Goal: Communication & Community: Answer question/provide support

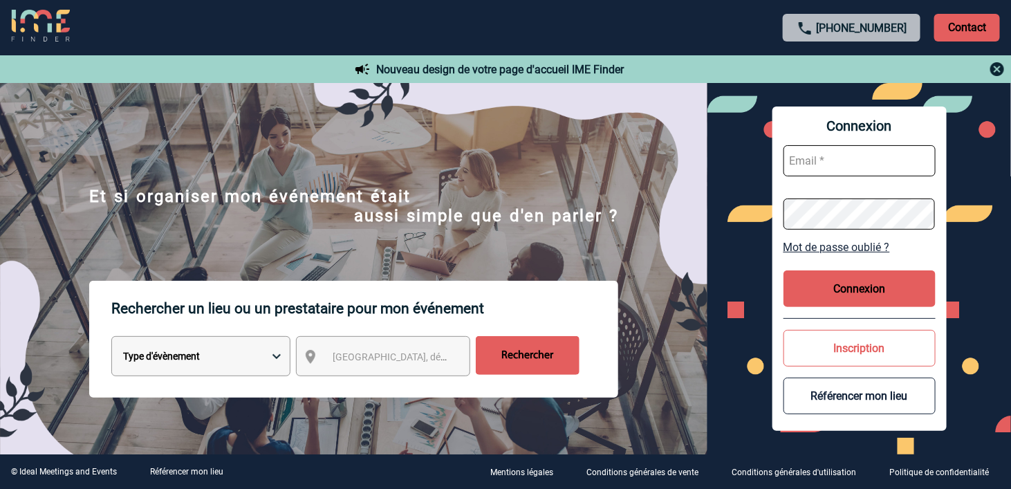
click at [868, 163] on input "text" at bounding box center [859, 160] width 152 height 31
type input "laure.boucheron@sanofi.com"
click at [877, 292] on button "Connexion" at bounding box center [859, 288] width 152 height 37
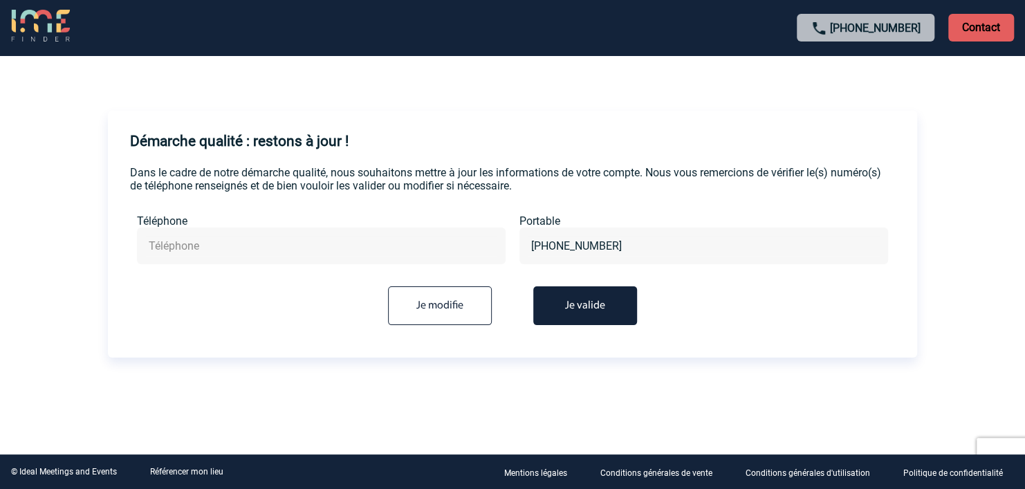
click at [613, 304] on button "Je valide" at bounding box center [585, 305] width 104 height 39
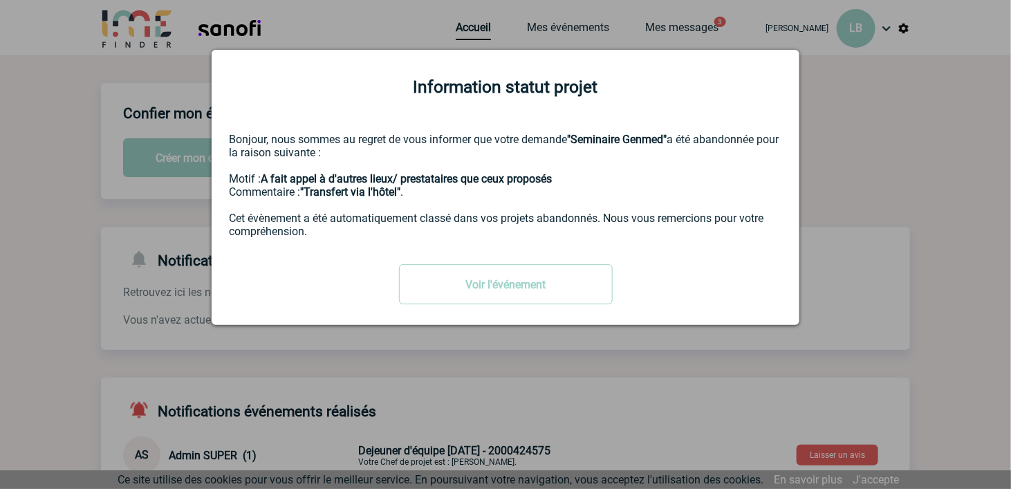
click at [861, 147] on div at bounding box center [505, 244] width 1011 height 489
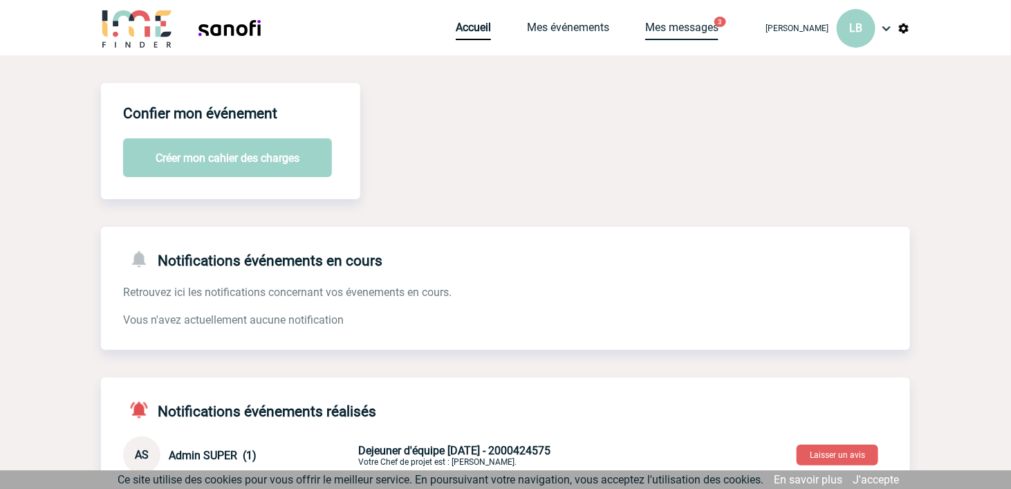
click at [682, 34] on link "Mes messages" at bounding box center [681, 30] width 73 height 19
click at [686, 28] on link "Mes messages" at bounding box center [681, 30] width 73 height 19
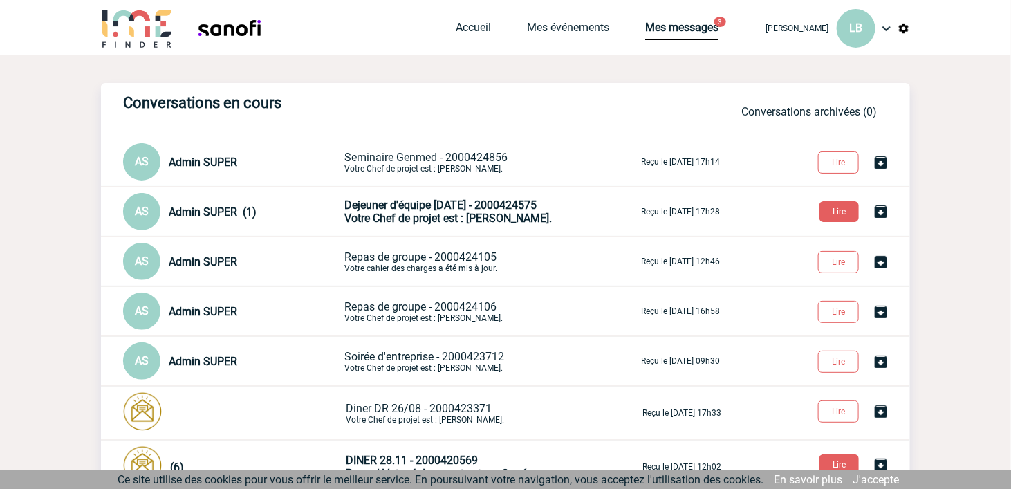
click at [476, 167] on p "Seminaire Genmed - 2000424856 Votre Chef de projet est : VACHER Gabrielle." at bounding box center [491, 162] width 294 height 23
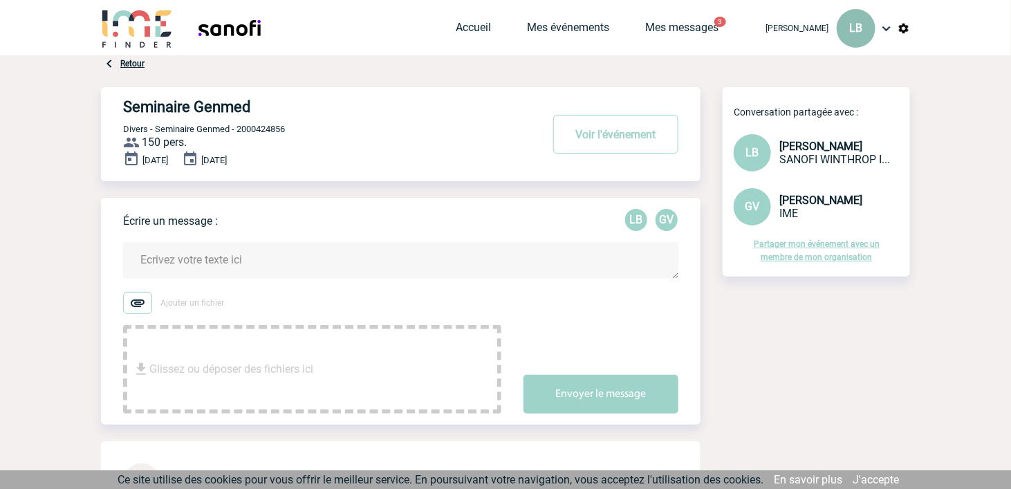
click at [857, 35] on span "LB" at bounding box center [856, 27] width 13 height 13
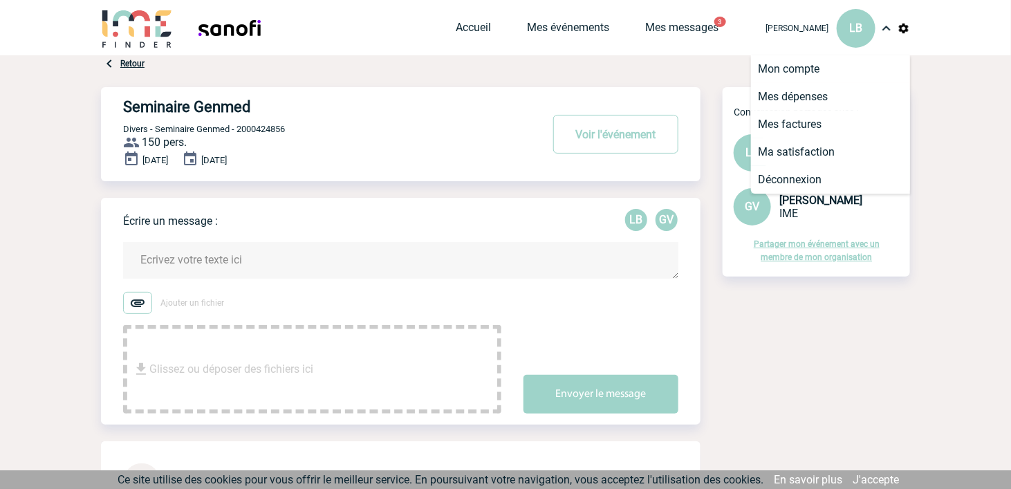
click at [900, 28] on img at bounding box center [903, 28] width 12 height 12
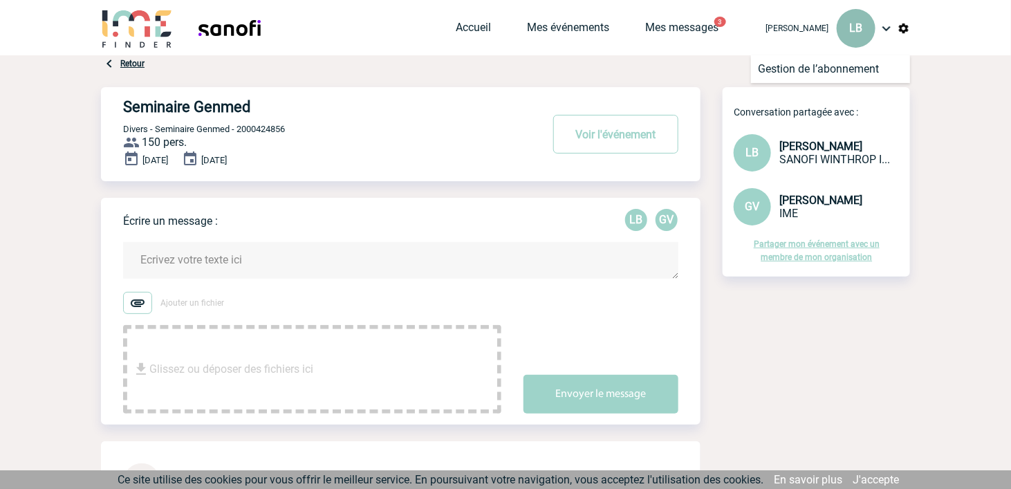
click at [858, 24] on span "LB" at bounding box center [856, 27] width 13 height 13
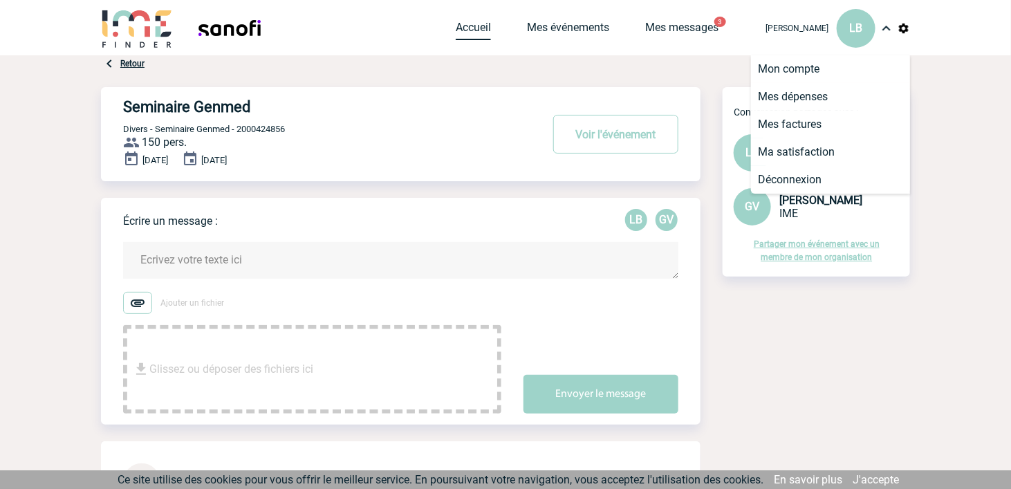
click at [463, 30] on link "Accueil" at bounding box center [473, 30] width 35 height 19
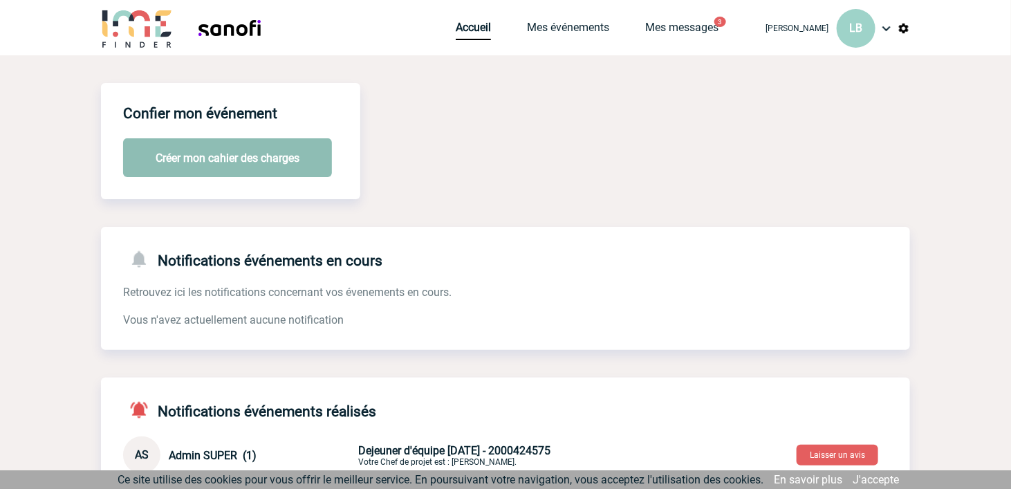
click at [239, 162] on button "Créer mon cahier des charges" at bounding box center [227, 157] width 209 height 39
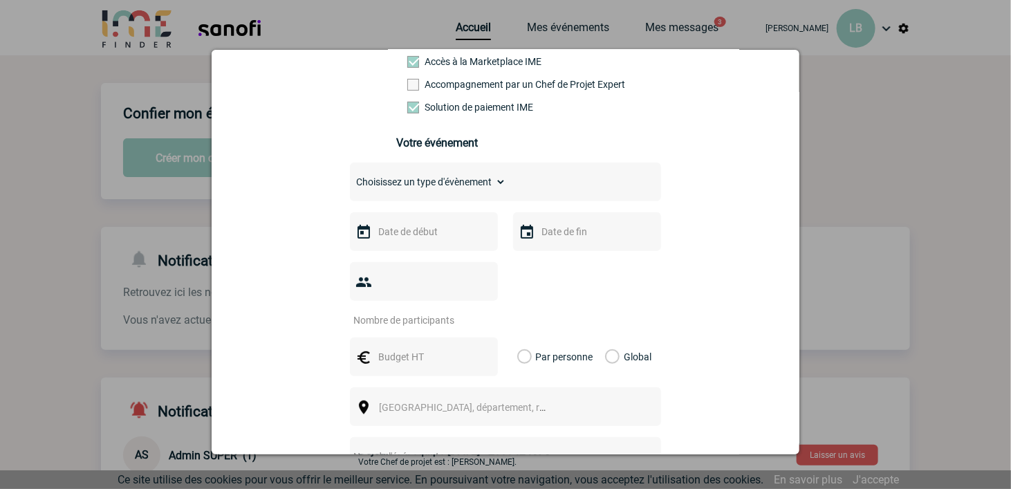
scroll to position [172, 0]
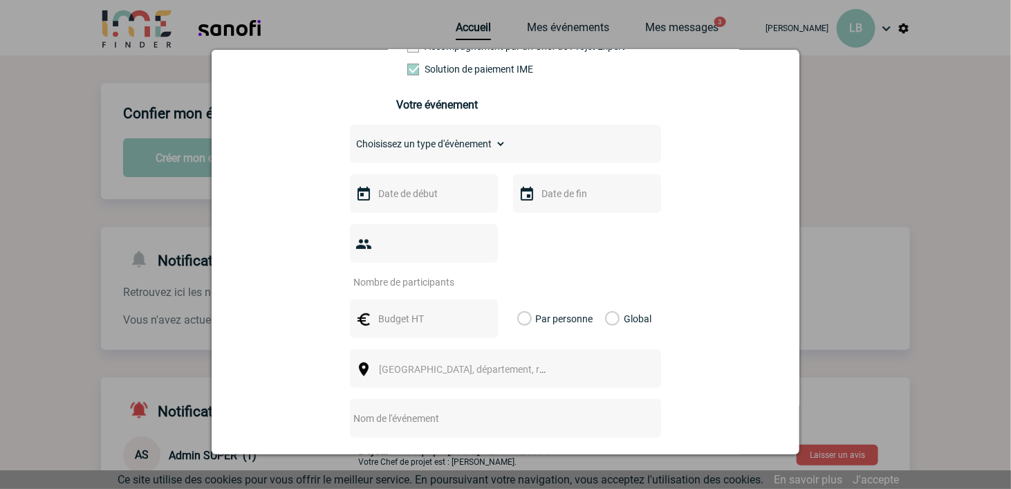
click at [462, 149] on select "Choisissez un type d'évènement Séminaire avec nuitée Séminaire sans nuitée Repa…" at bounding box center [428, 143] width 156 height 19
select select "9"
click at [350, 137] on select "Choisissez un type d'évènement Séminaire avec nuitée Séminaire sans nuitée Repa…" at bounding box center [428, 143] width 156 height 19
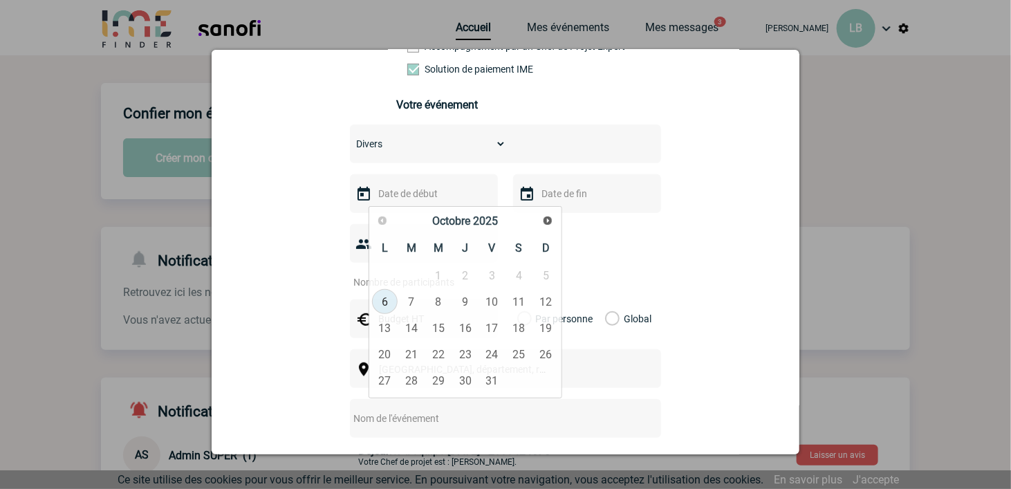
click at [438, 196] on input "text" at bounding box center [422, 194] width 95 height 18
click at [550, 218] on span "Suivant" at bounding box center [547, 220] width 11 height 11
click at [382, 225] on span "Précédent" at bounding box center [382, 220] width 11 height 11
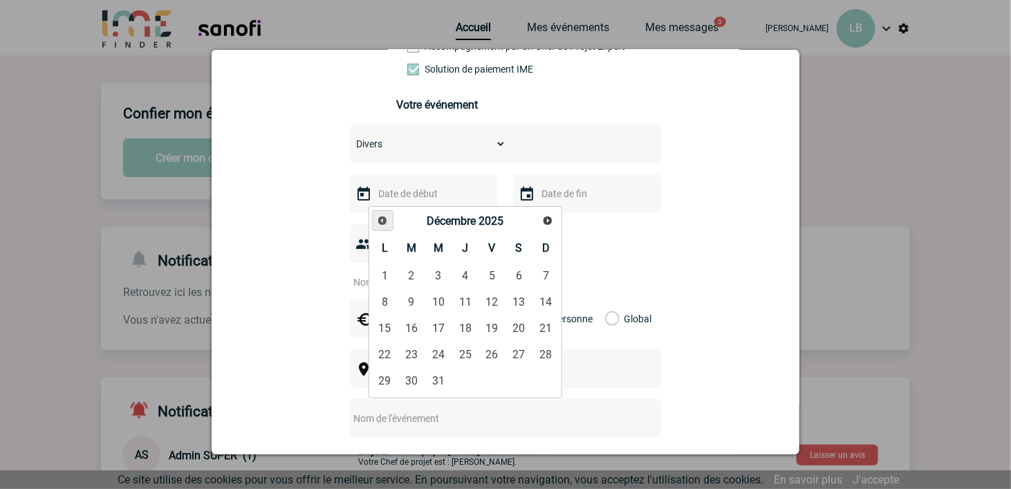
click at [382, 225] on span "Précédent" at bounding box center [382, 220] width 11 height 11
click at [549, 218] on span "Suivant" at bounding box center [547, 220] width 11 height 11
click at [473, 321] on link "18" at bounding box center [465, 327] width 26 height 25
type input "18-12-2025"
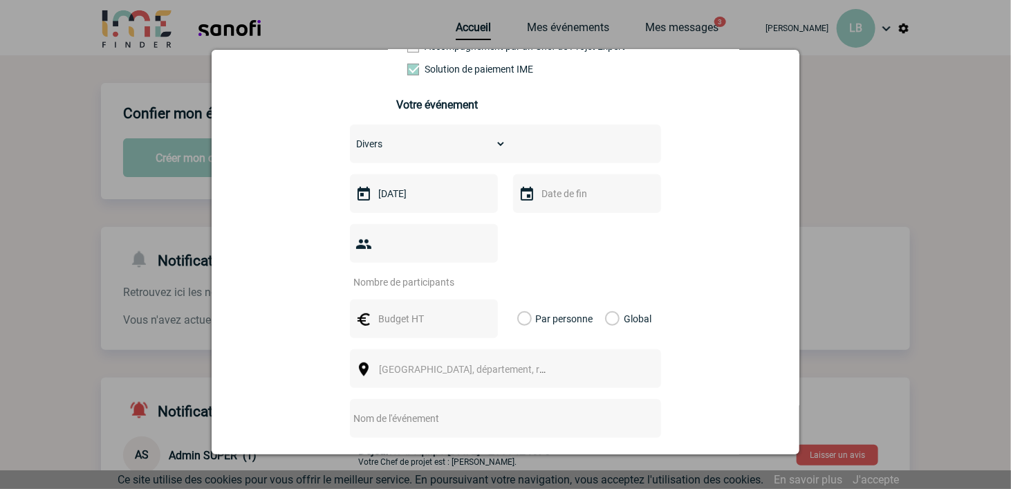
click at [562, 194] on input "text" at bounding box center [585, 194] width 95 height 18
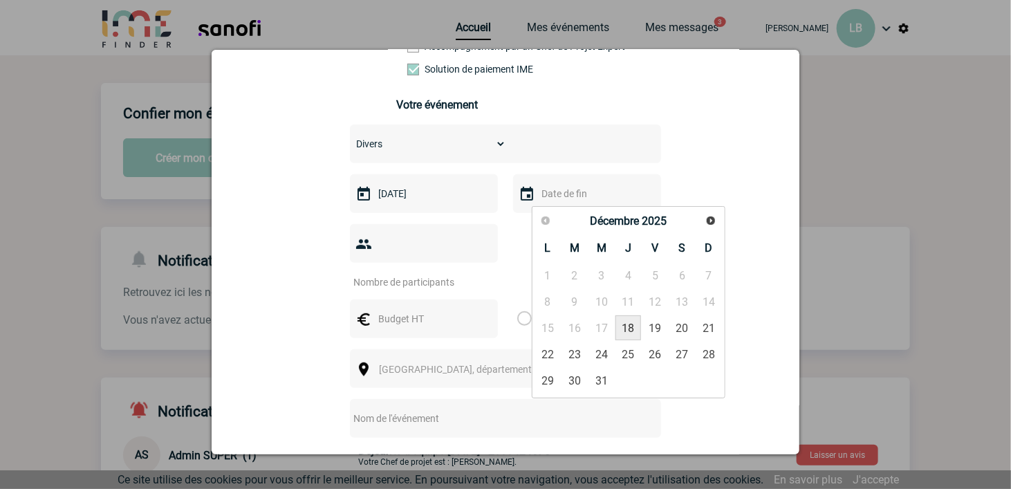
click at [628, 326] on link "18" at bounding box center [628, 327] width 26 height 25
type input "18-12-2025"
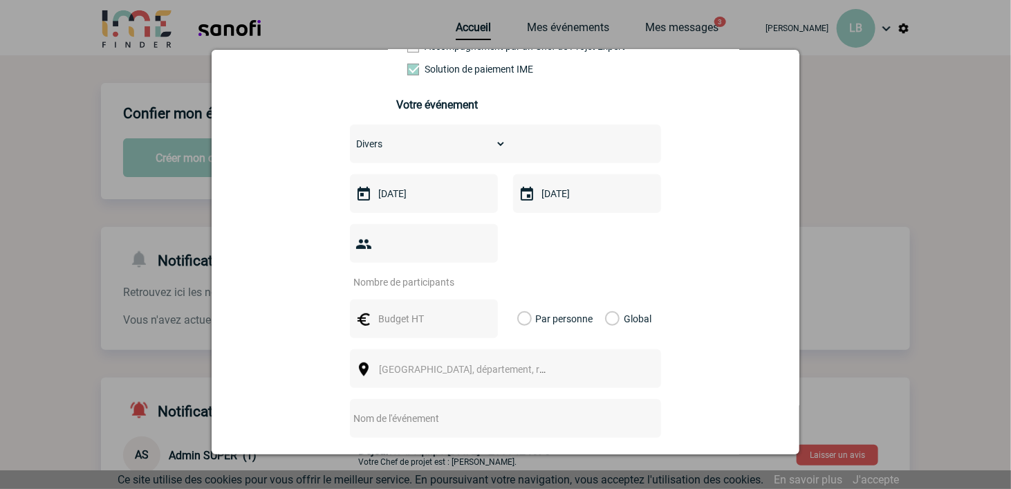
click at [471, 256] on div at bounding box center [424, 243] width 148 height 39
click at [429, 273] on input "number" at bounding box center [415, 282] width 130 height 18
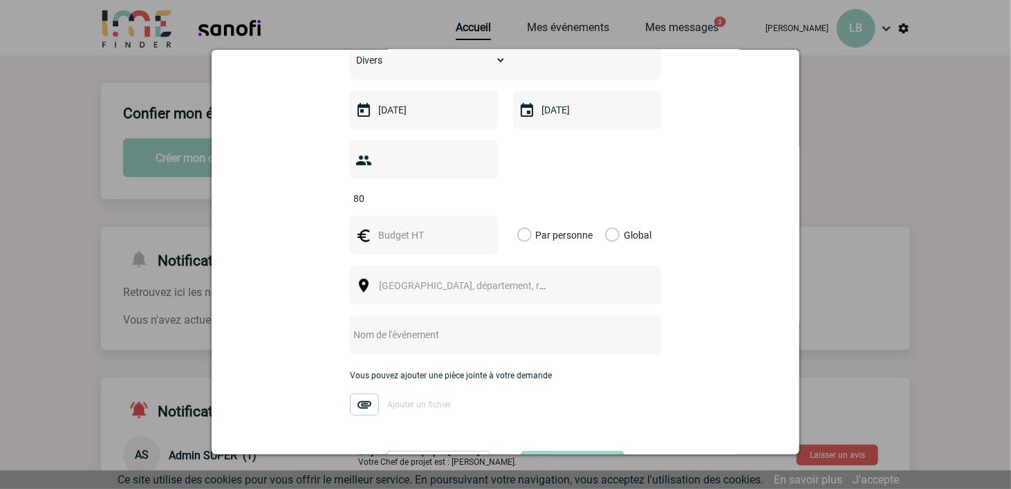
scroll to position [259, 0]
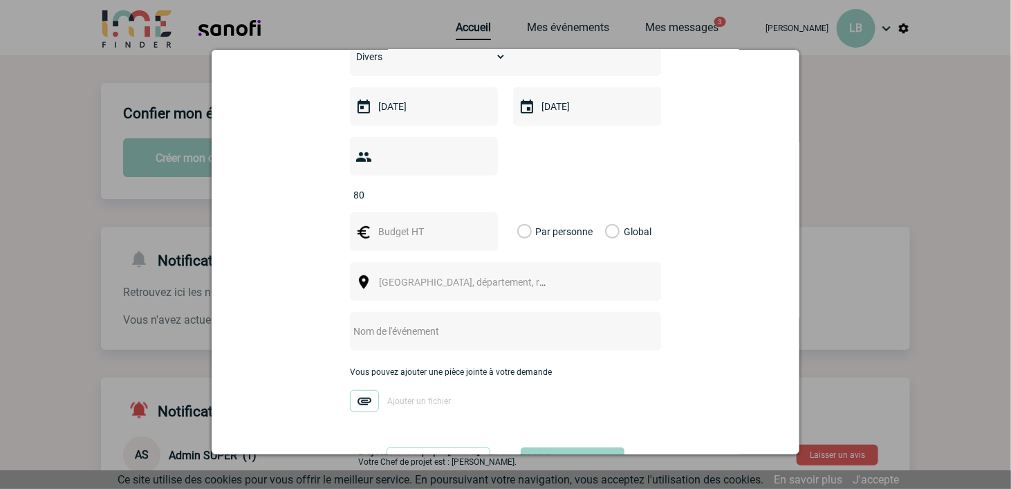
type input "80"
click at [393, 223] on input "text" at bounding box center [422, 232] width 95 height 18
type input "15000"
click at [605, 212] on label "Global" at bounding box center [609, 231] width 9 height 39
click at [0, 0] on input "Global" at bounding box center [0, 0] width 0 height 0
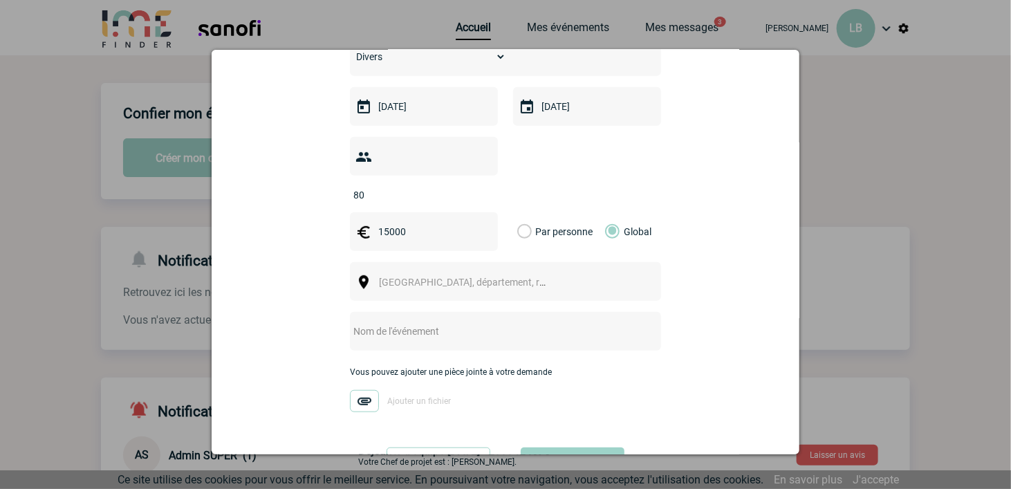
click at [565, 262] on div "Ville, département, région..." at bounding box center [505, 281] width 311 height 39
click at [541, 272] on span "Ville, département, région..." at bounding box center [468, 281] width 190 height 19
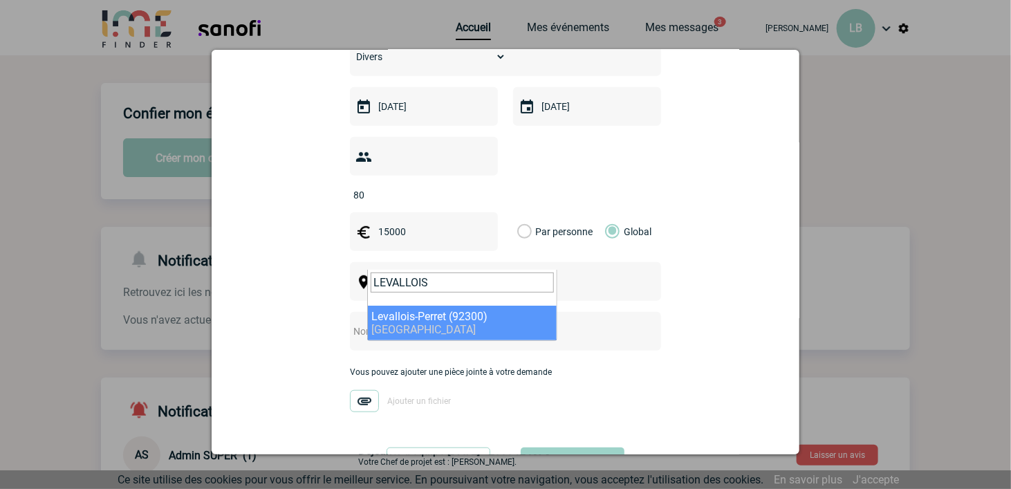
type input "LEVALLOIS"
select select "44"
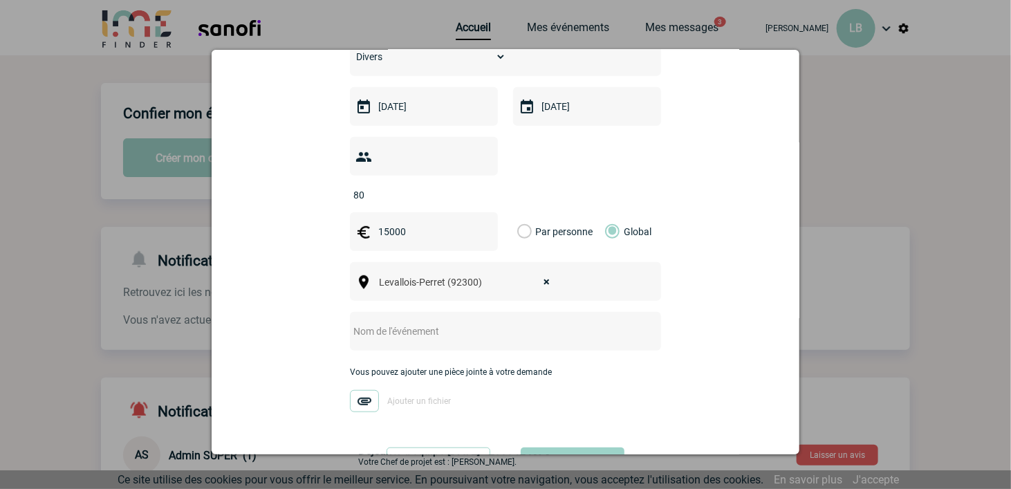
scroll to position [300, 0]
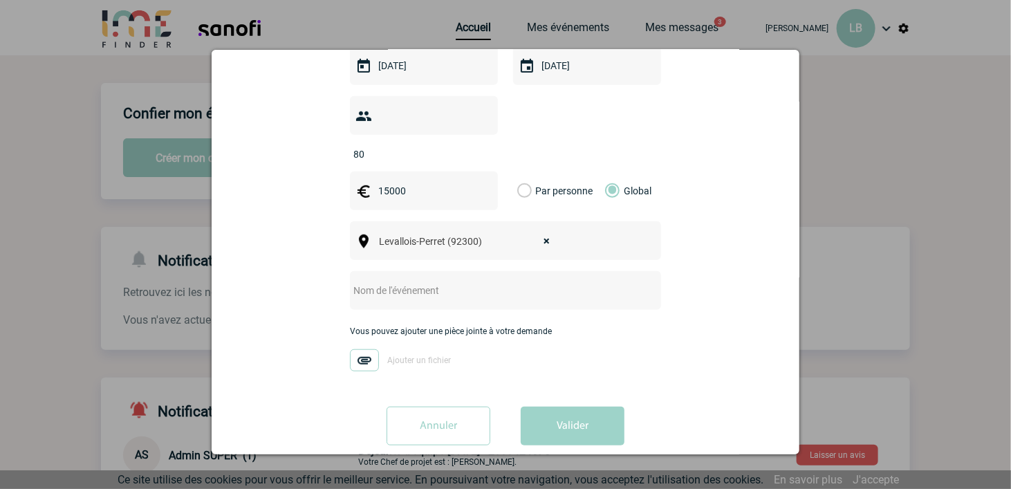
click at [611, 281] on input "text" at bounding box center [487, 290] width 274 height 18
type input "SOIREE FIN D'ANNEE"
click at [537, 420] on button "Valider" at bounding box center [573, 425] width 104 height 39
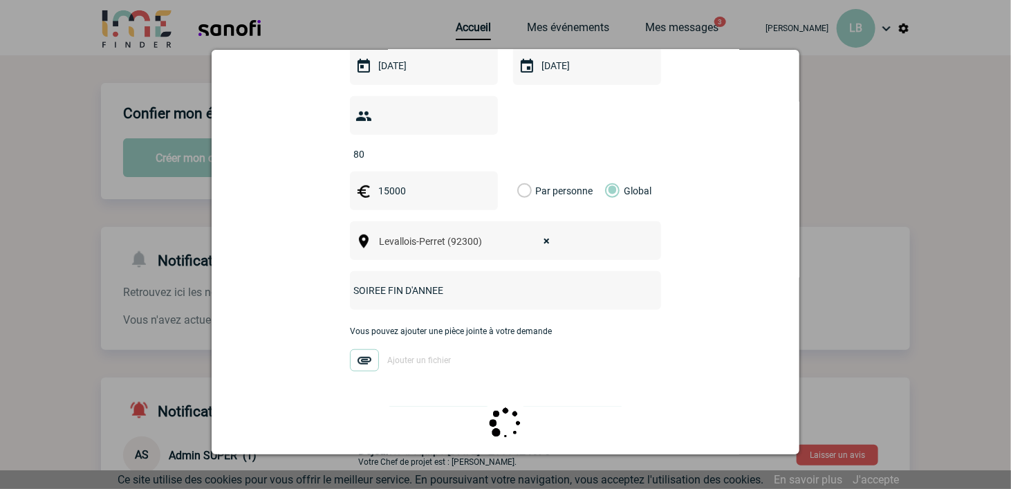
scroll to position [0, 0]
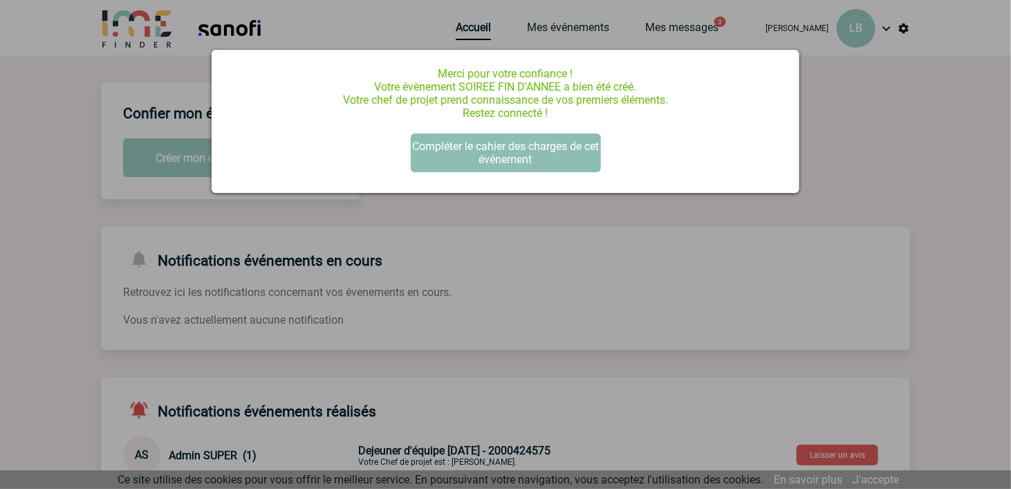
click at [532, 149] on button "Compléter le cahier des charges de cet événement" at bounding box center [506, 152] width 190 height 39
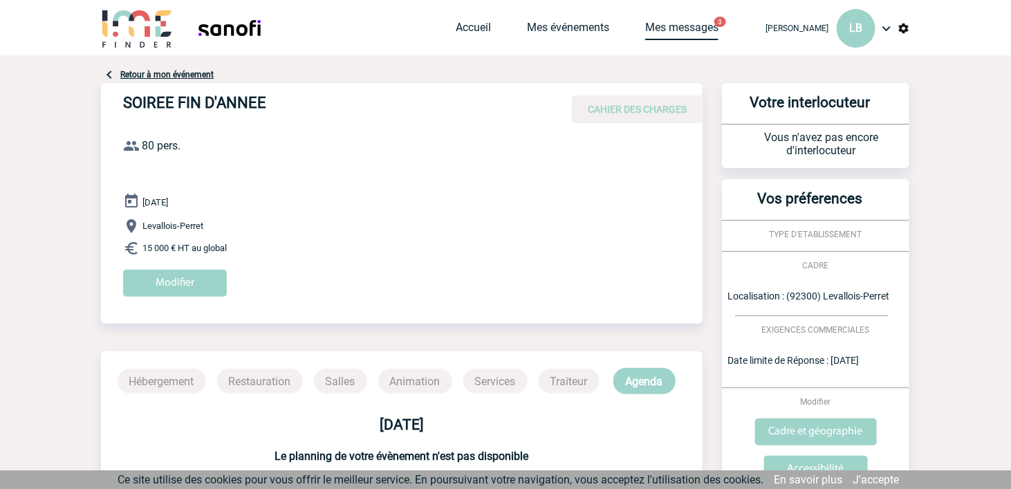
click at [695, 33] on link "Mes messages" at bounding box center [681, 30] width 73 height 19
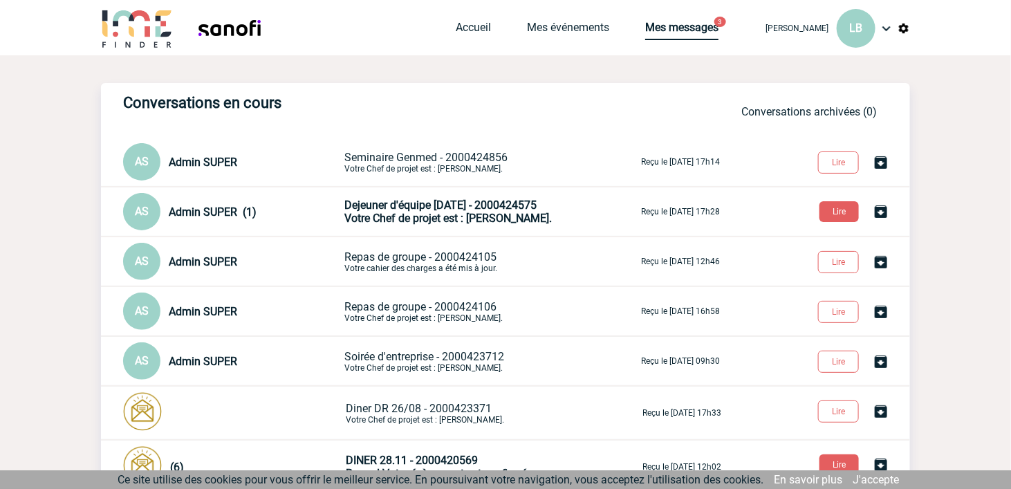
click at [703, 30] on link "Mes messages" at bounding box center [681, 30] width 73 height 19
click at [460, 30] on link "Accueil" at bounding box center [473, 30] width 35 height 19
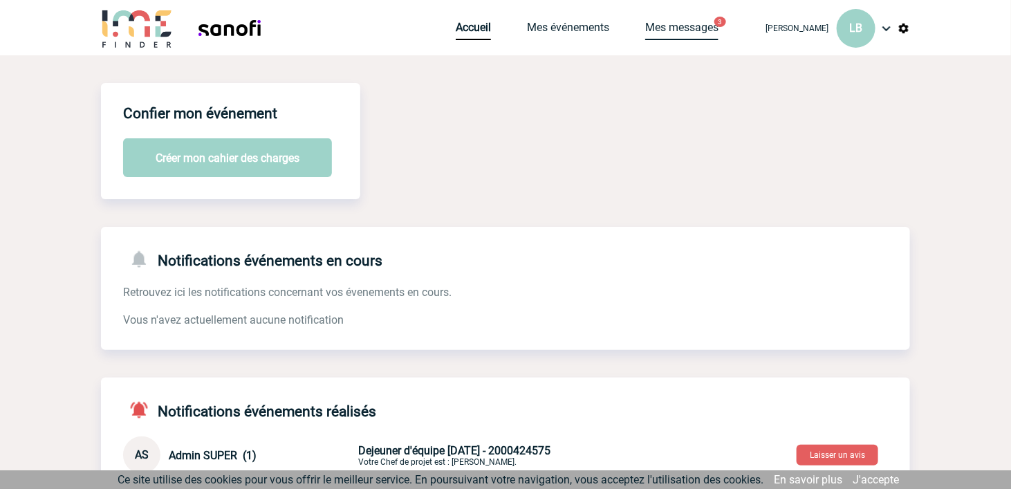
click at [677, 35] on link "Mes messages" at bounding box center [681, 30] width 73 height 19
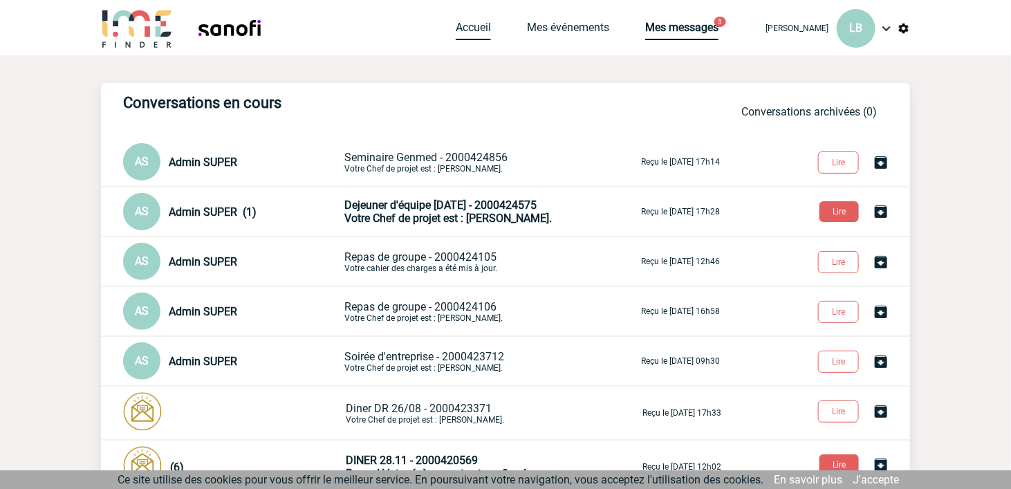
click at [471, 34] on link "Accueil" at bounding box center [473, 30] width 35 height 19
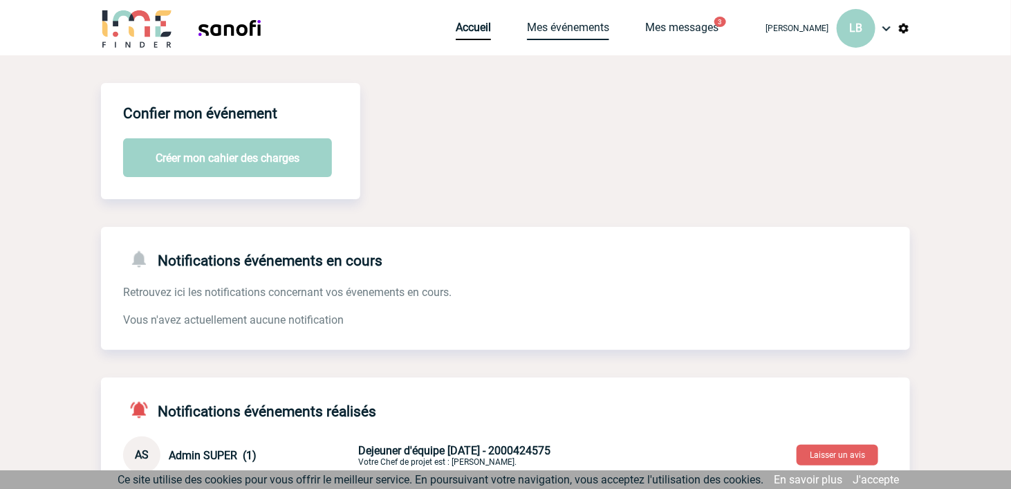
click at [575, 37] on link "Mes événements" at bounding box center [568, 30] width 82 height 19
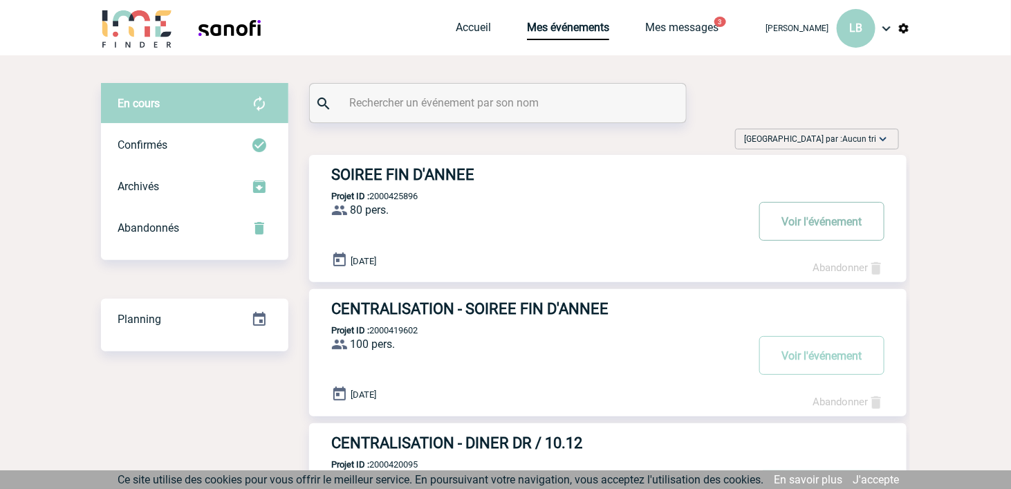
click at [788, 213] on button "Voir l'événement" at bounding box center [821, 221] width 125 height 39
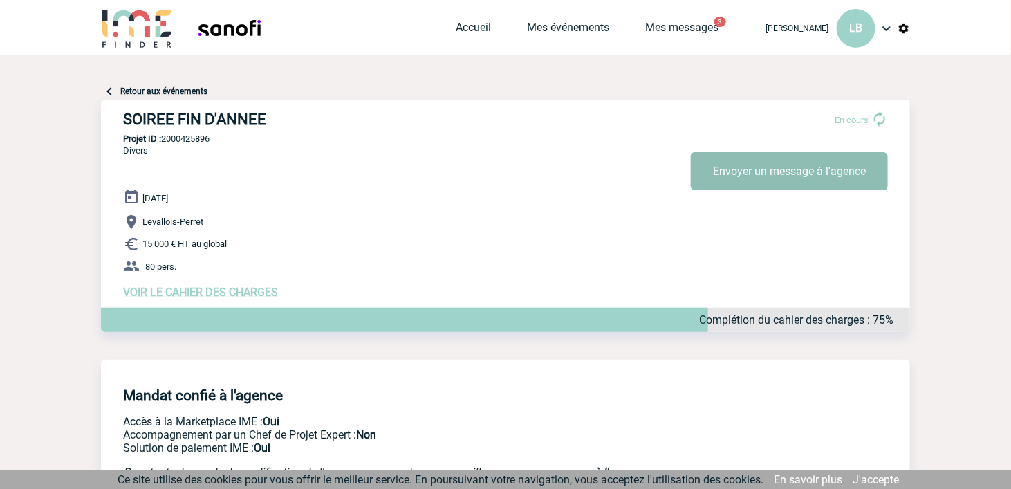
click at [721, 180] on button "Envoyer un message à l'agence" at bounding box center [789, 171] width 197 height 38
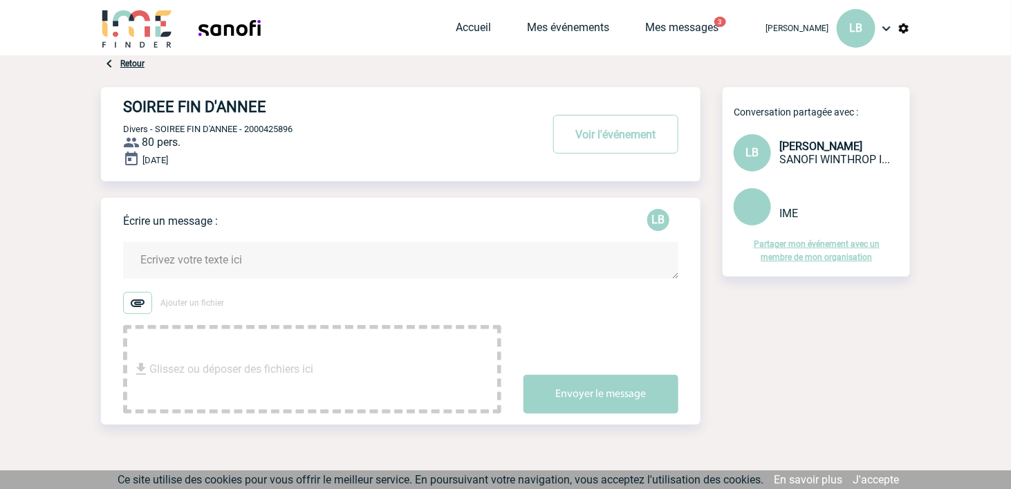
click at [232, 268] on textarea at bounding box center [400, 260] width 555 height 37
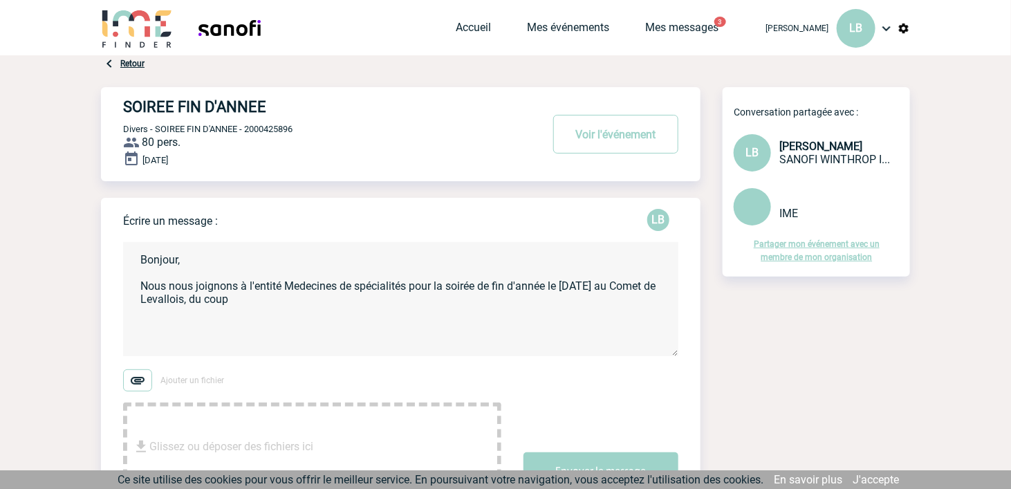
click at [140, 289] on textarea "Bonjour, Nous nous joignons à l'entité Medecines de spécialités pour la soirée …" at bounding box center [400, 299] width 555 height 114
click at [451, 305] on textarea "Bonjour, Pour vous informer que nous nous joignons à l'entité Medecines de spéc…" at bounding box center [400, 299] width 555 height 114
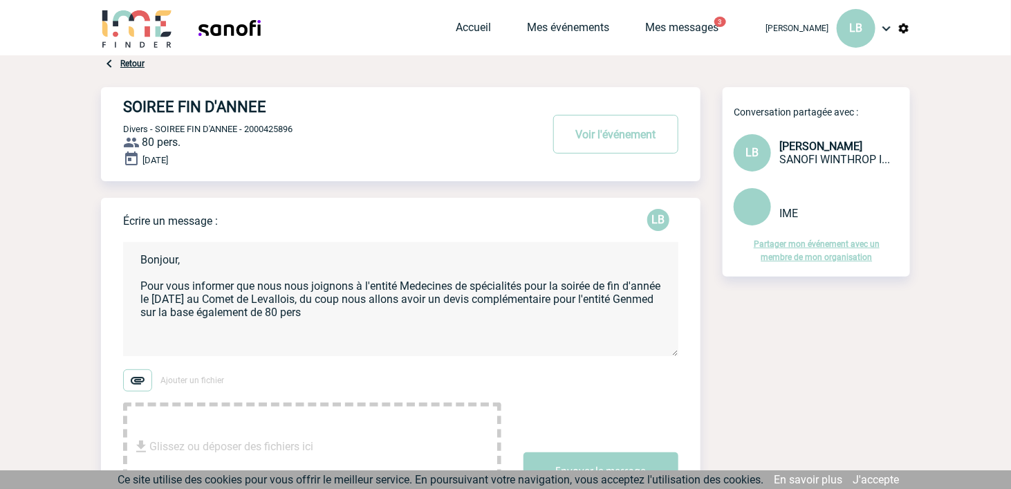
click at [412, 302] on textarea "Bonjour, Pour vous informer que nous nous joignons à l'entité Medecines de spéc…" at bounding box center [400, 299] width 555 height 114
drag, startPoint x: 141, startPoint y: 314, endPoint x: 378, endPoint y: 319, distance: 237.2
click at [375, 317] on textarea "Bonjour, Pour vous informer que nous nous joignons à l'entité Medecines de spéc…" at bounding box center [400, 299] width 555 height 114
drag, startPoint x: 171, startPoint y: 313, endPoint x: 124, endPoint y: 321, distance: 48.4
click at [124, 321] on textarea "Bonjour, Pour vous informer que nous nous joignons à l'entité Medecines de spéc…" at bounding box center [400, 299] width 555 height 114
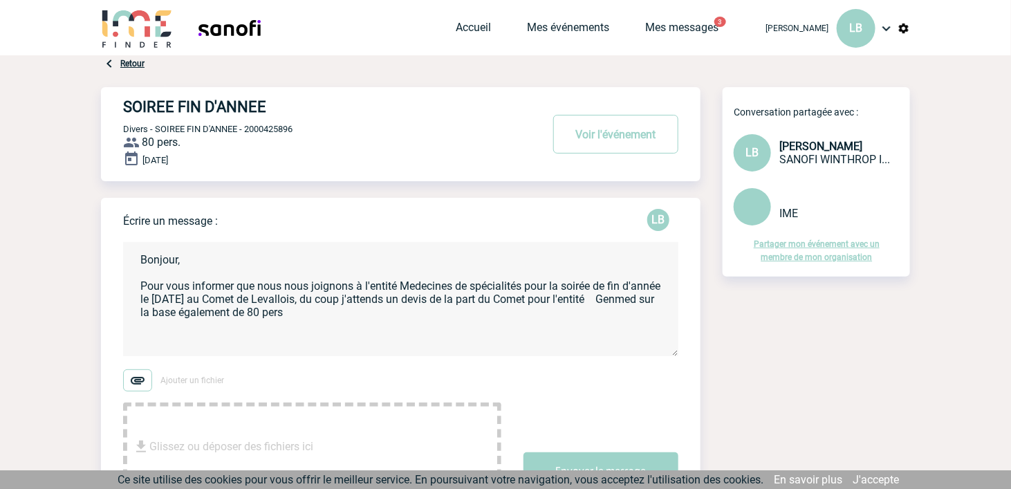
drag, startPoint x: 362, startPoint y: 319, endPoint x: 380, endPoint y: 316, distance: 18.3
click at [362, 319] on textarea "Bonjour, Pour vous informer que nous nous joignons à l'entité Medecines de spéc…" at bounding box center [400, 299] width 555 height 114
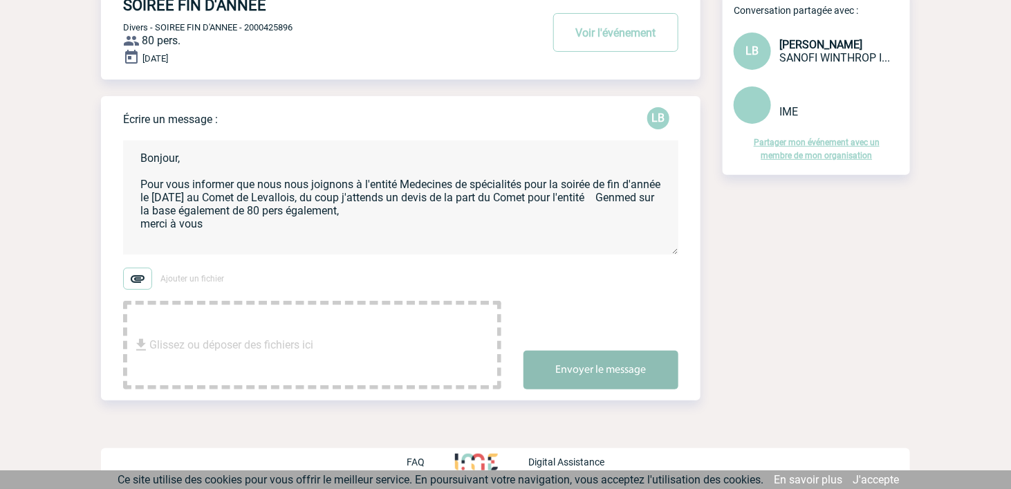
scroll to position [102, 0]
type textarea "Bonjour, Pour vous informer que nous nous joignons à l'entité Medecines de spéc…"
click at [595, 364] on button "Envoyer le message" at bounding box center [600, 370] width 155 height 39
